Goal: Navigation & Orientation: Find specific page/section

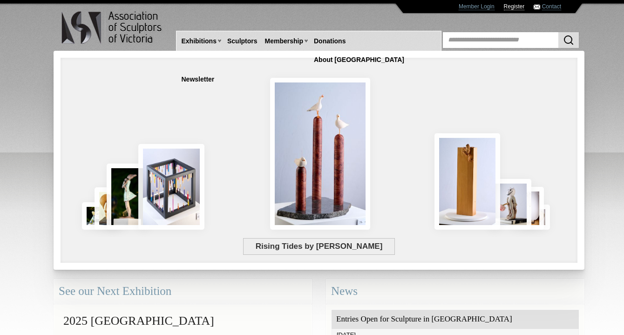
click at [516, 6] on link "Register" at bounding box center [513, 6] width 21 height 7
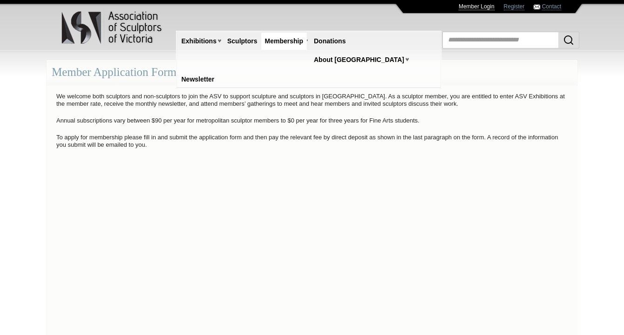
click at [482, 5] on link "Member Login" at bounding box center [476, 6] width 36 height 7
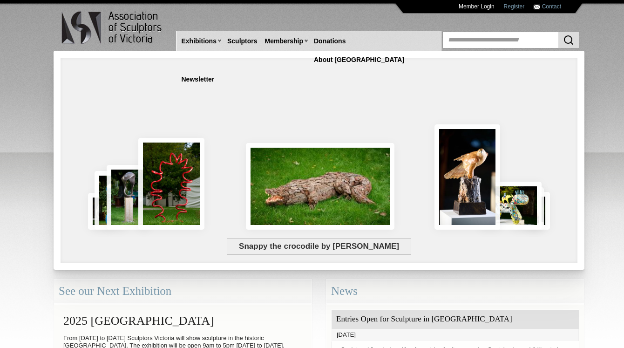
click at [485, 7] on link "Member Login" at bounding box center [476, 6] width 36 height 7
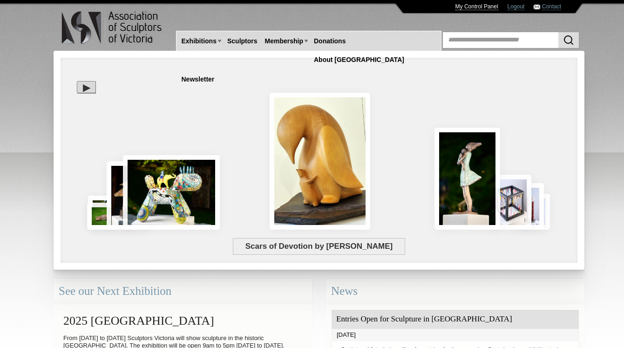
click at [488, 7] on link "My Control Panel" at bounding box center [476, 6] width 43 height 7
